Goal: Task Accomplishment & Management: Manage account settings

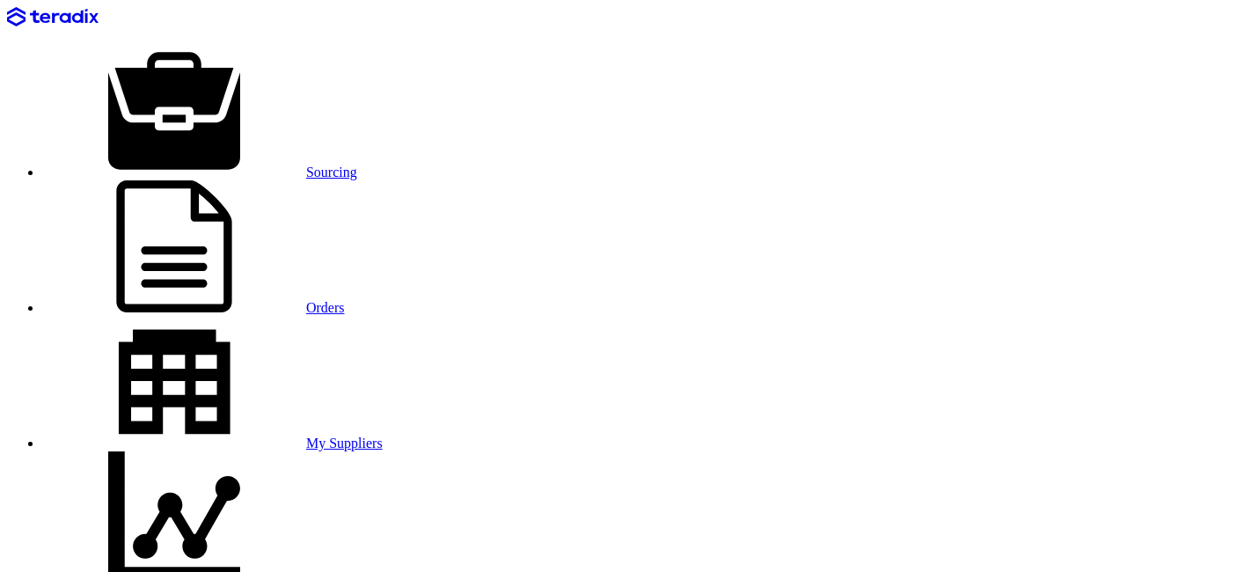
click at [214, 165] on link "Sourcing" at bounding box center [199, 172] width 315 height 15
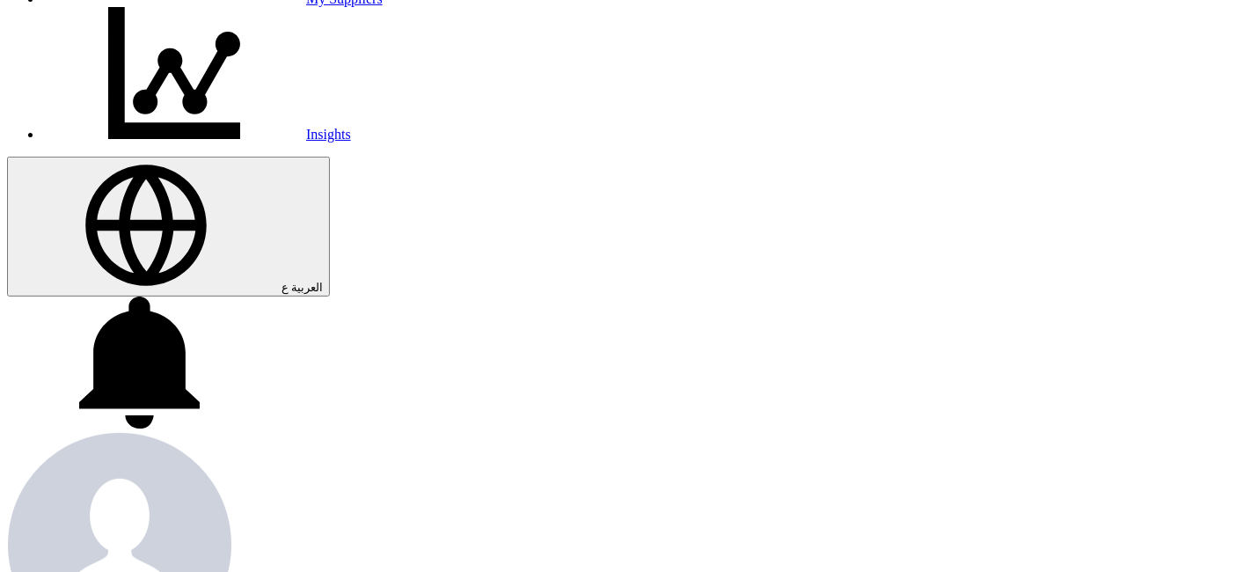
scroll to position [444, 0]
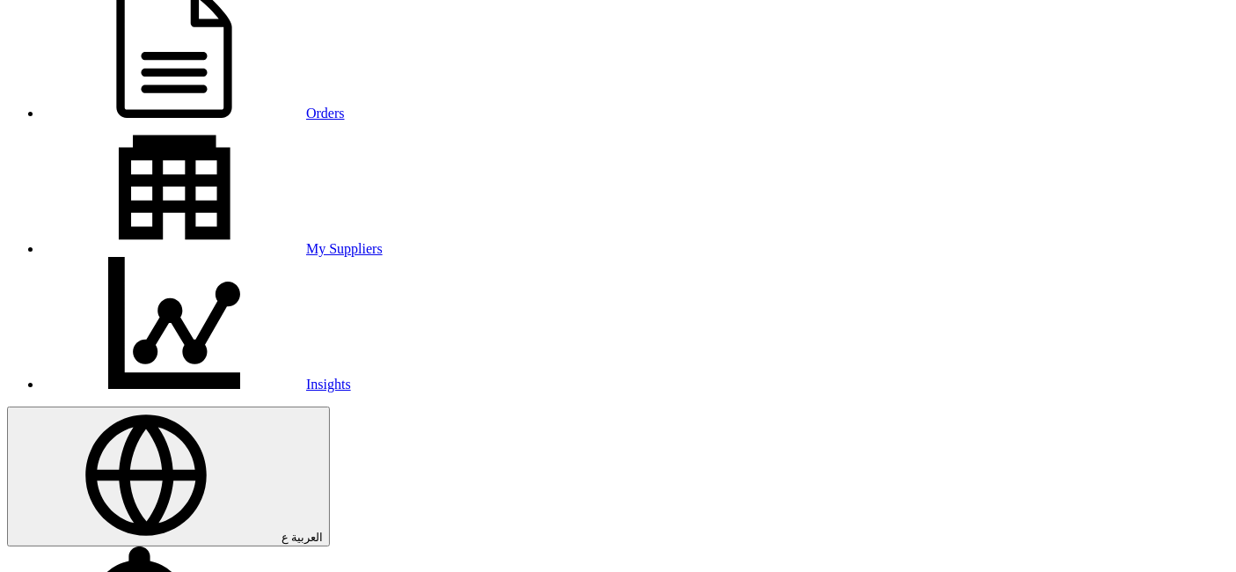
scroll to position [451, 0]
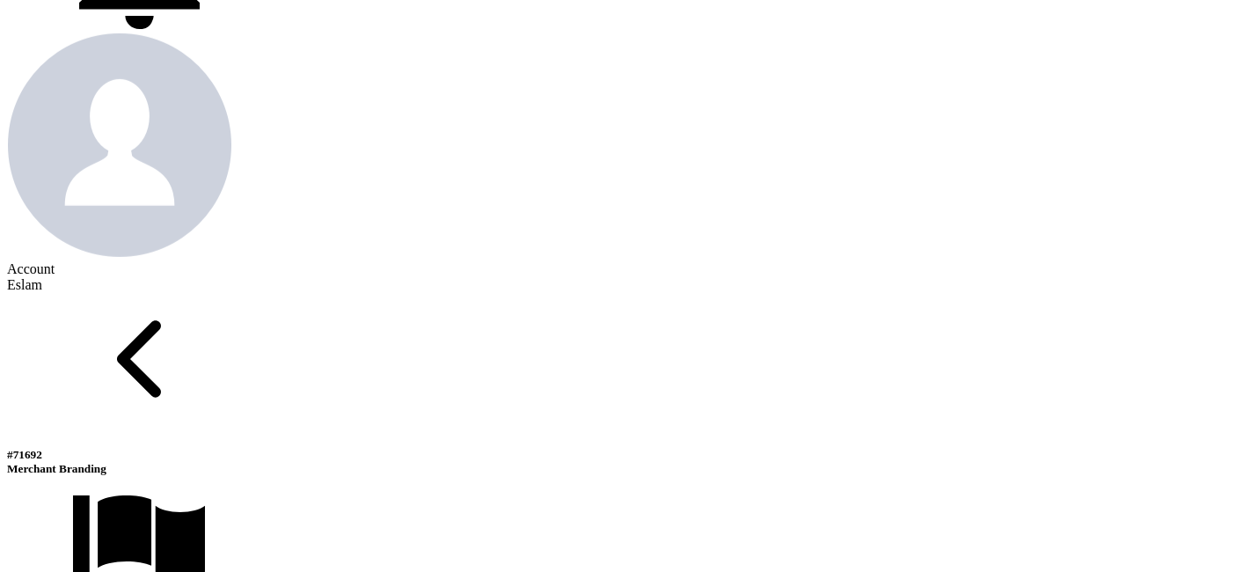
scroll to position [842, 0]
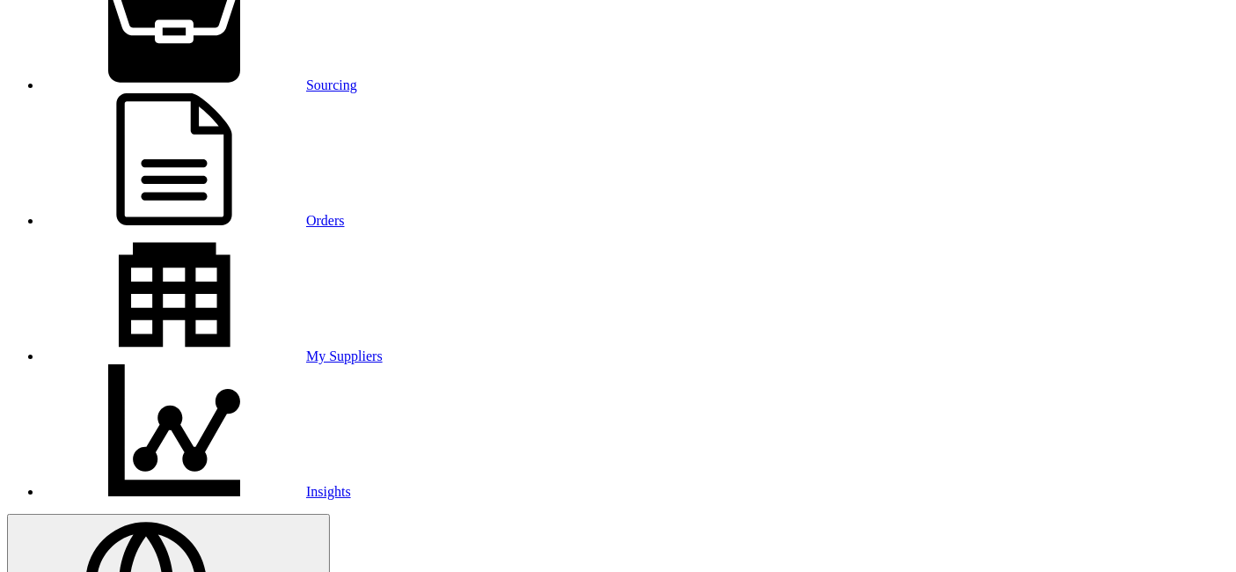
scroll to position [86, 0]
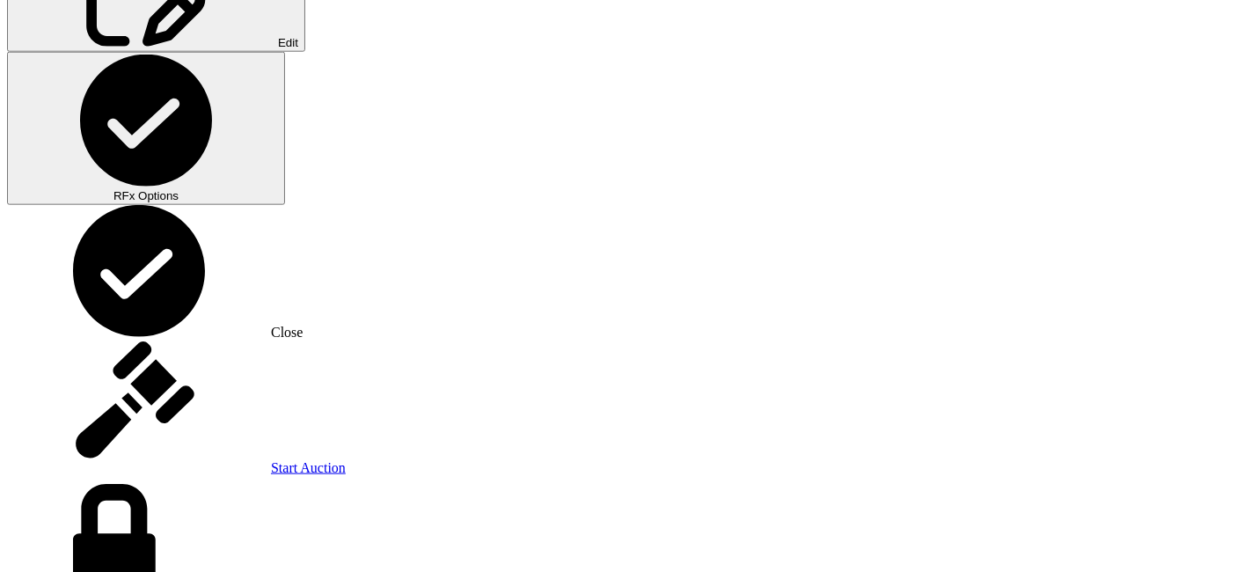
scroll to position [1882, 0]
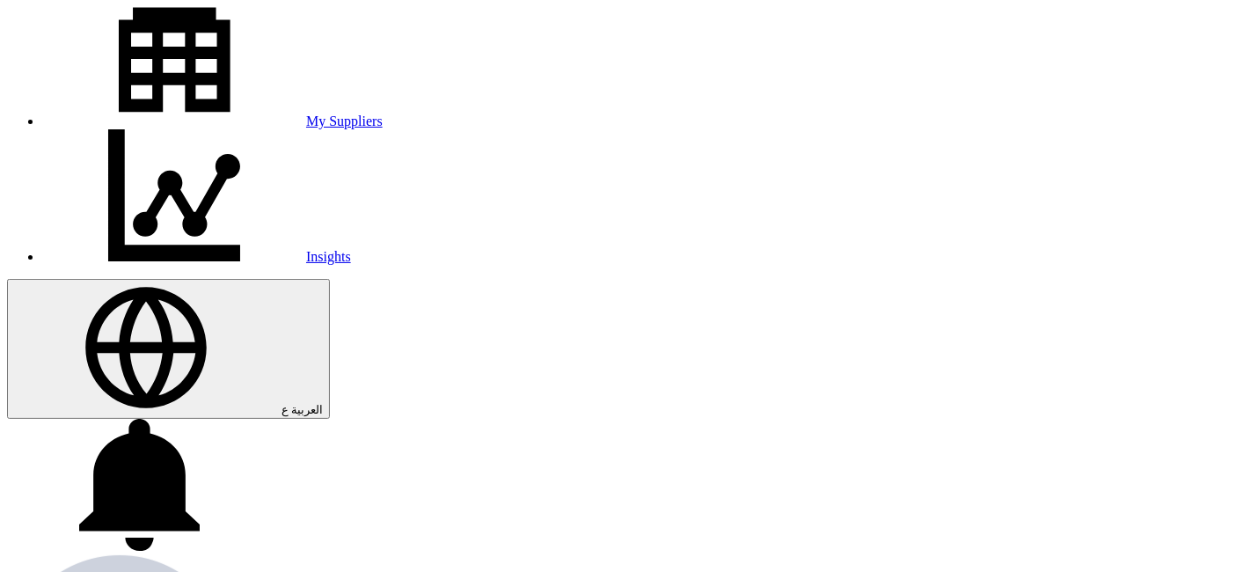
scroll to position [224, 0]
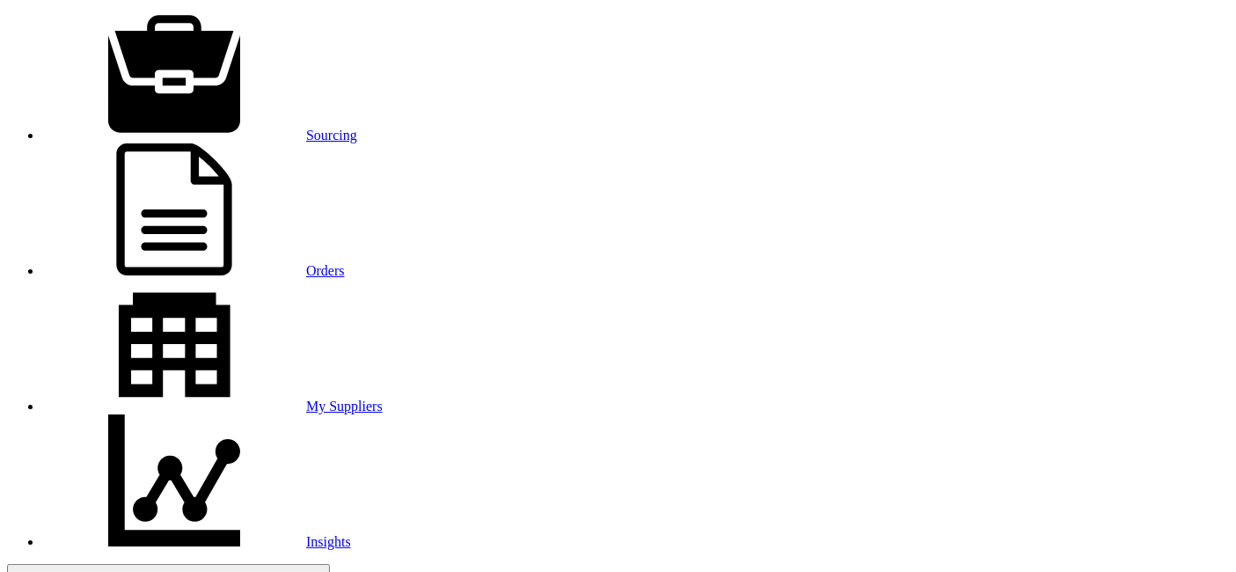
scroll to position [29, 0]
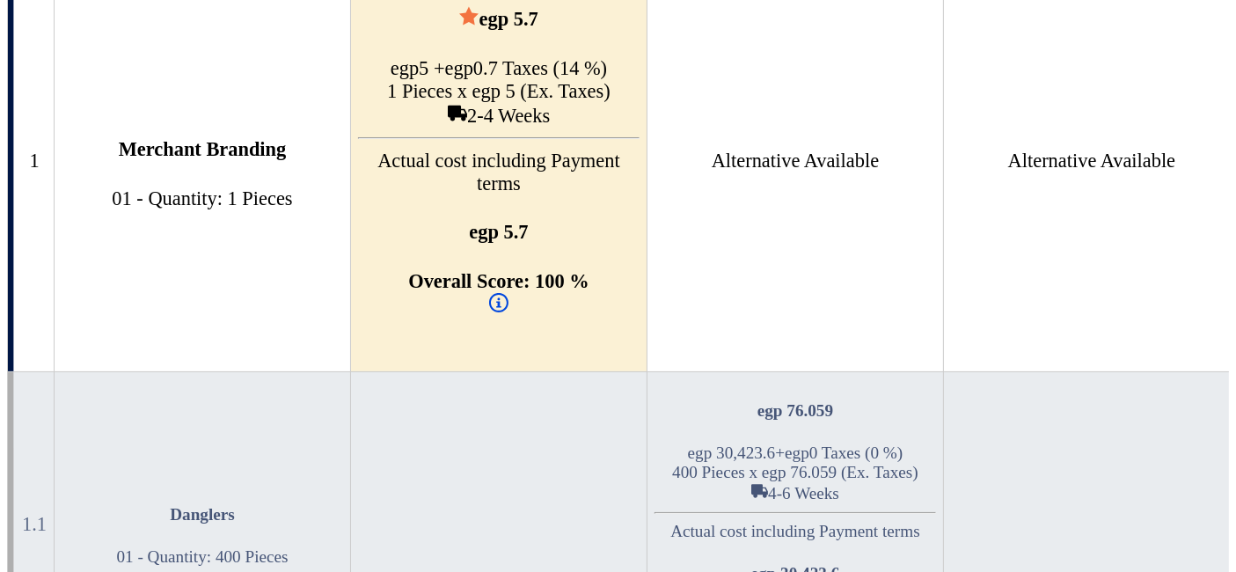
scroll to position [3967, 0]
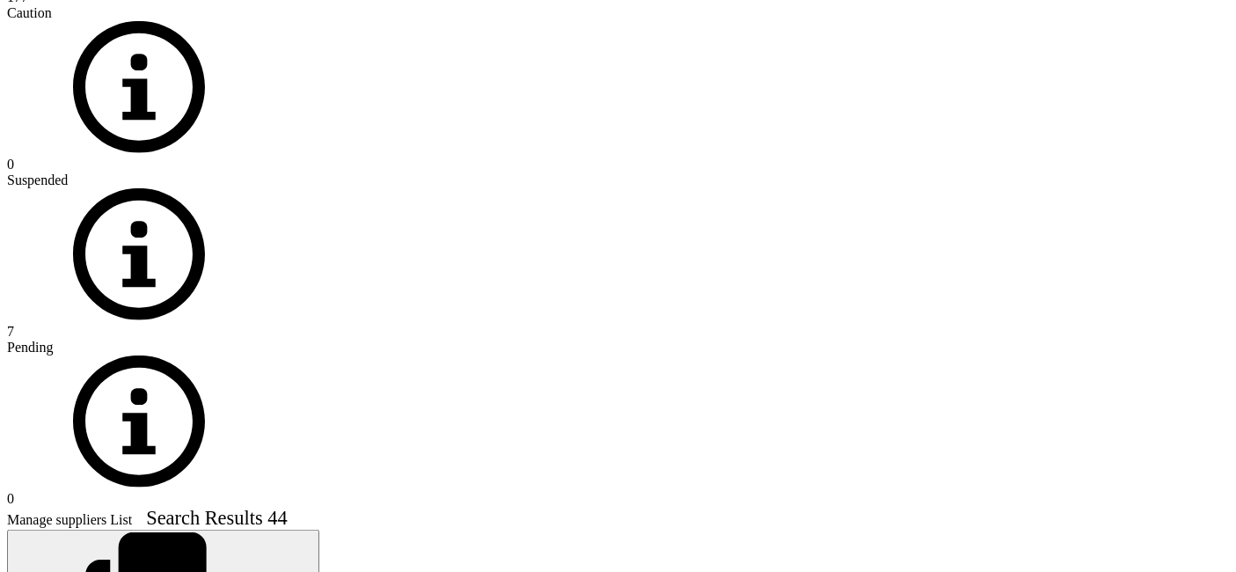
scroll to position [1466, 0]
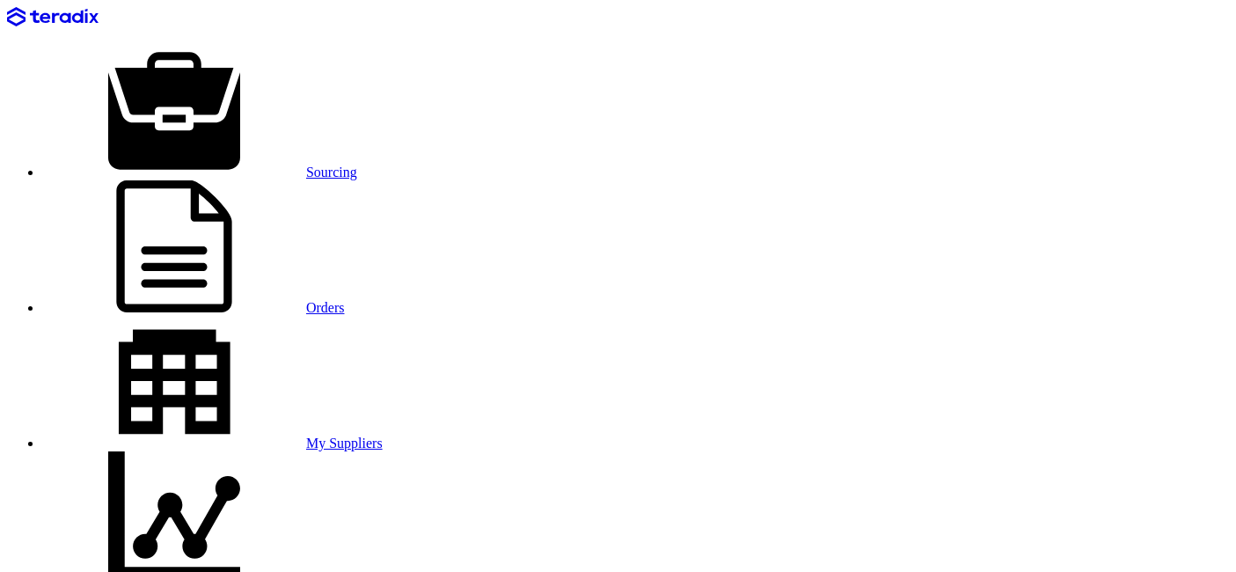
click at [181, 52] on use at bounding box center [174, 110] width 132 height 117
